Goal: Information Seeking & Learning: Learn about a topic

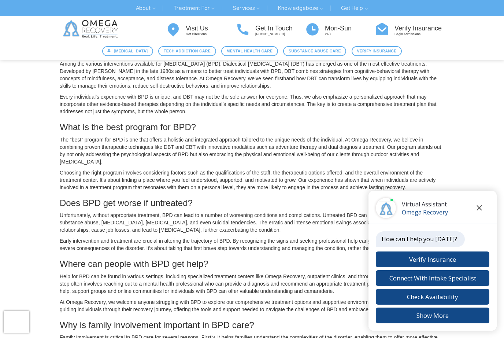
click at [483, 213] on button "Close chat" at bounding box center [479, 208] width 20 height 20
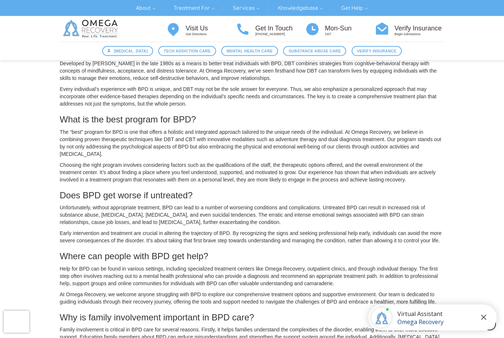
scroll to position [654, 0]
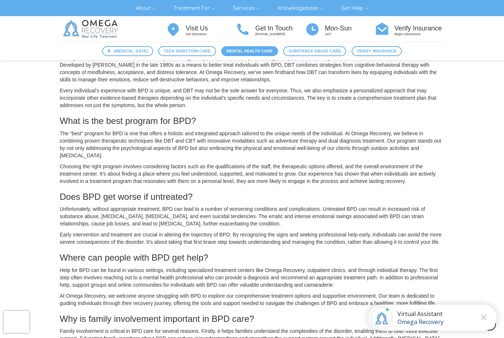
click at [261, 55] on link "Mental Health Care" at bounding box center [249, 51] width 57 height 10
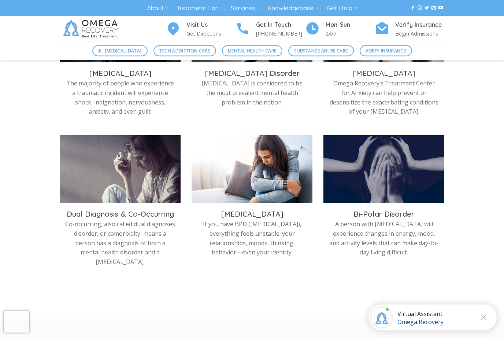
scroll to position [314, 0]
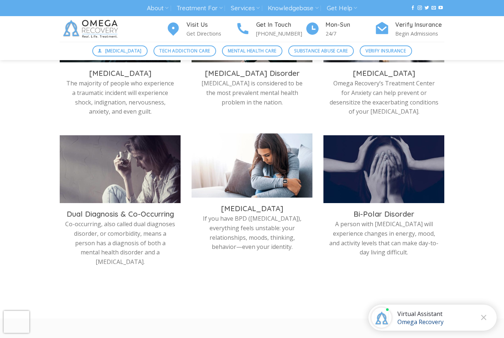
click at [289, 215] on p "If you have BPD (Borderline Personality Disorder), everything feels unstable: y…" at bounding box center [252, 232] width 110 height 37
click at [289, 190] on img at bounding box center [252, 167] width 121 height 68
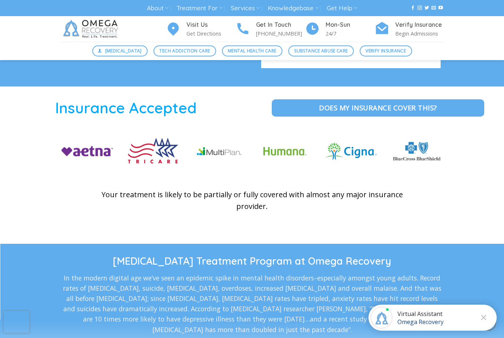
scroll to position [1004, 0]
